Goal: Task Accomplishment & Management: Use online tool/utility

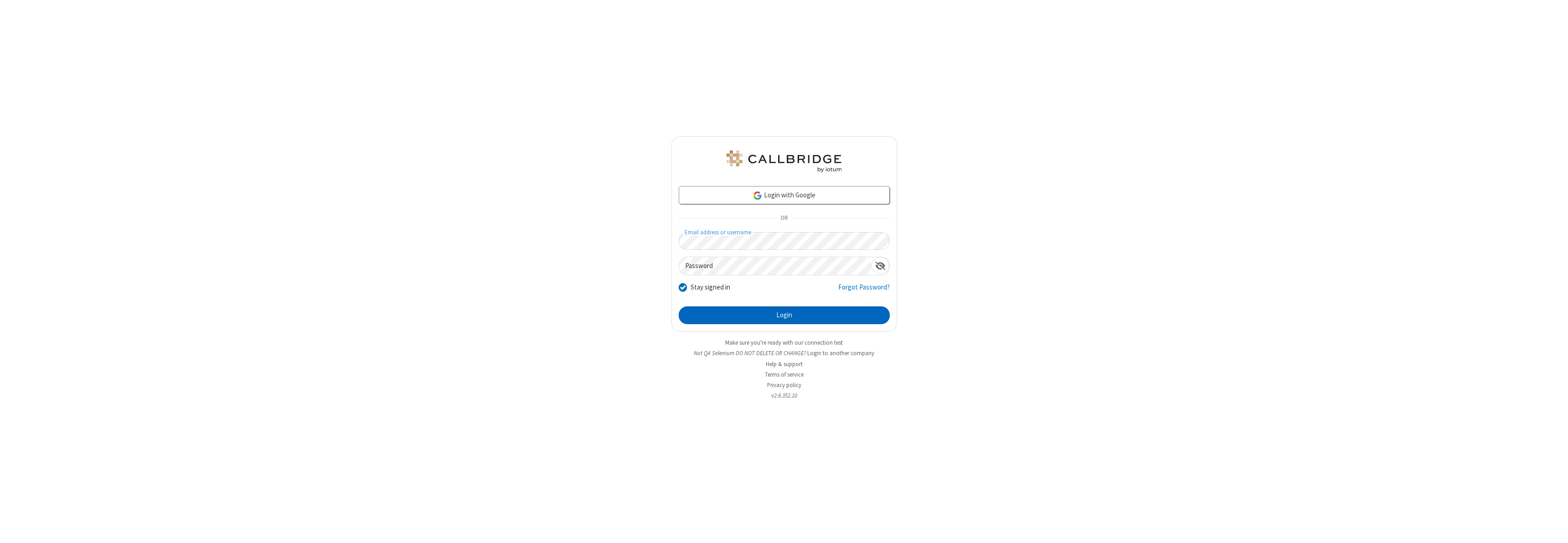
click at [784, 315] on button "Login" at bounding box center [784, 316] width 211 height 18
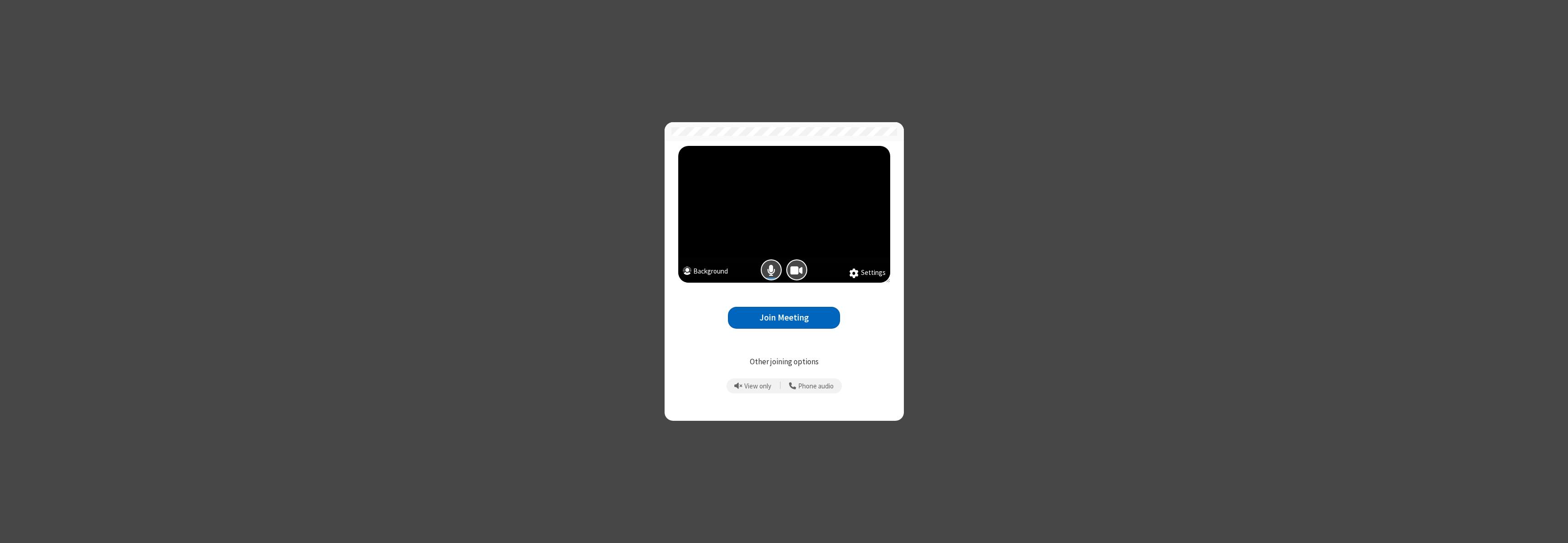
click at [784, 317] on button "Join Meeting" at bounding box center [784, 318] width 112 height 23
